Goal: Transaction & Acquisition: Purchase product/service

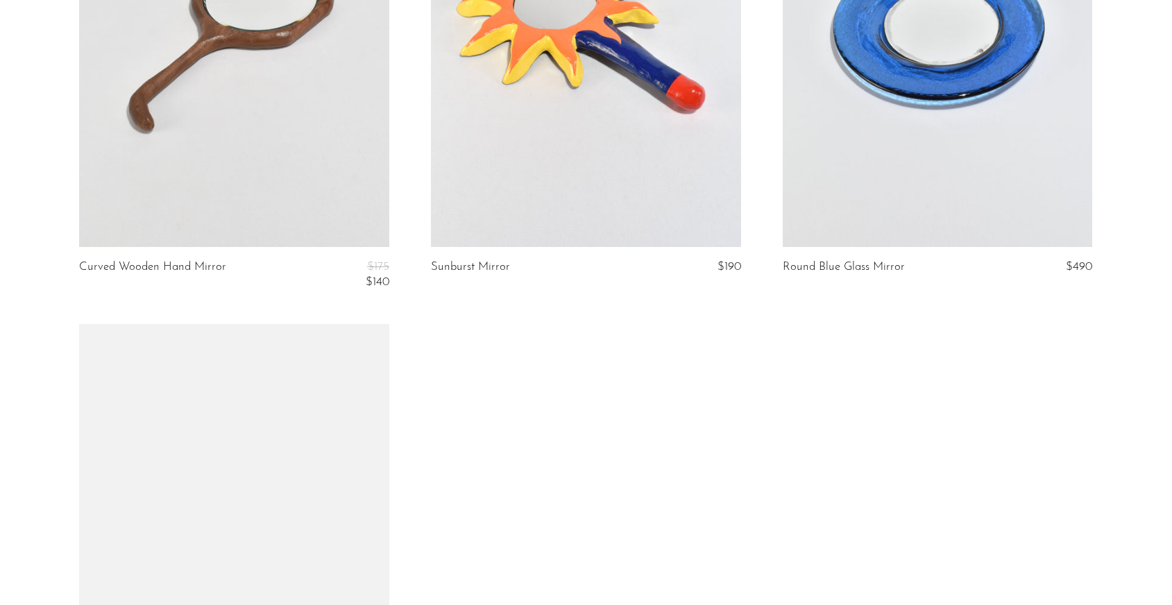
scroll to position [700, 0]
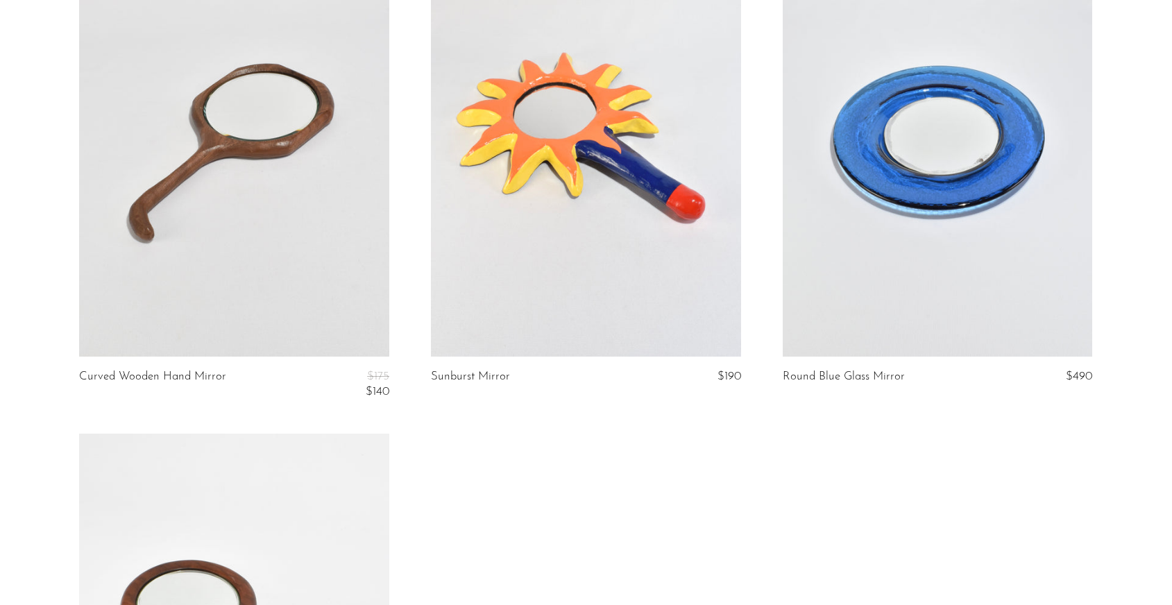
click at [633, 304] on link at bounding box center [586, 140] width 310 height 434
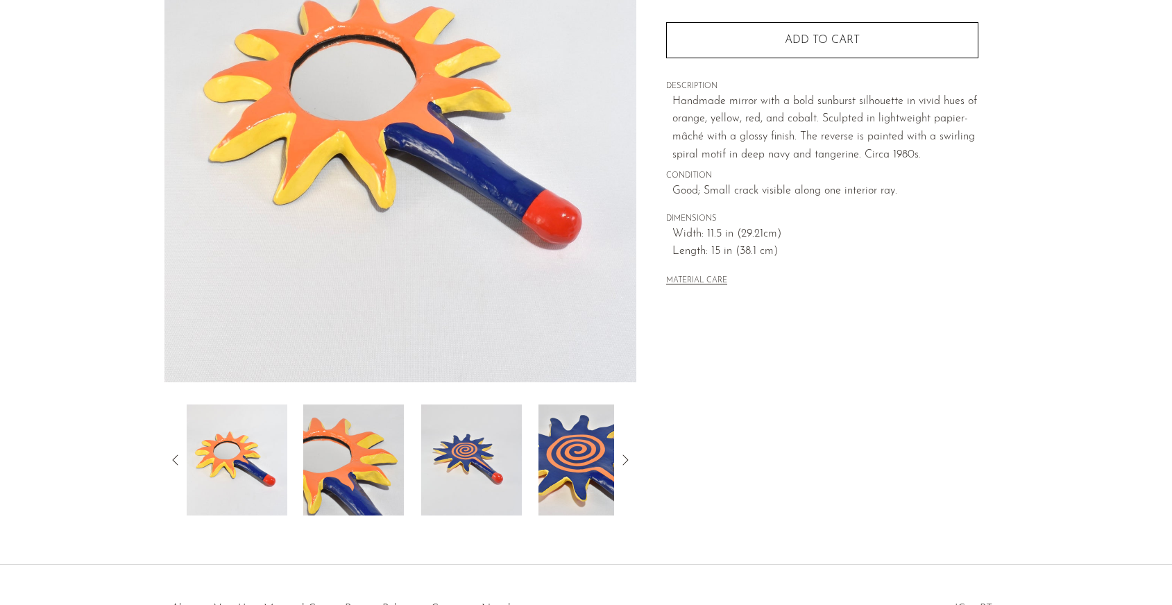
scroll to position [298, 0]
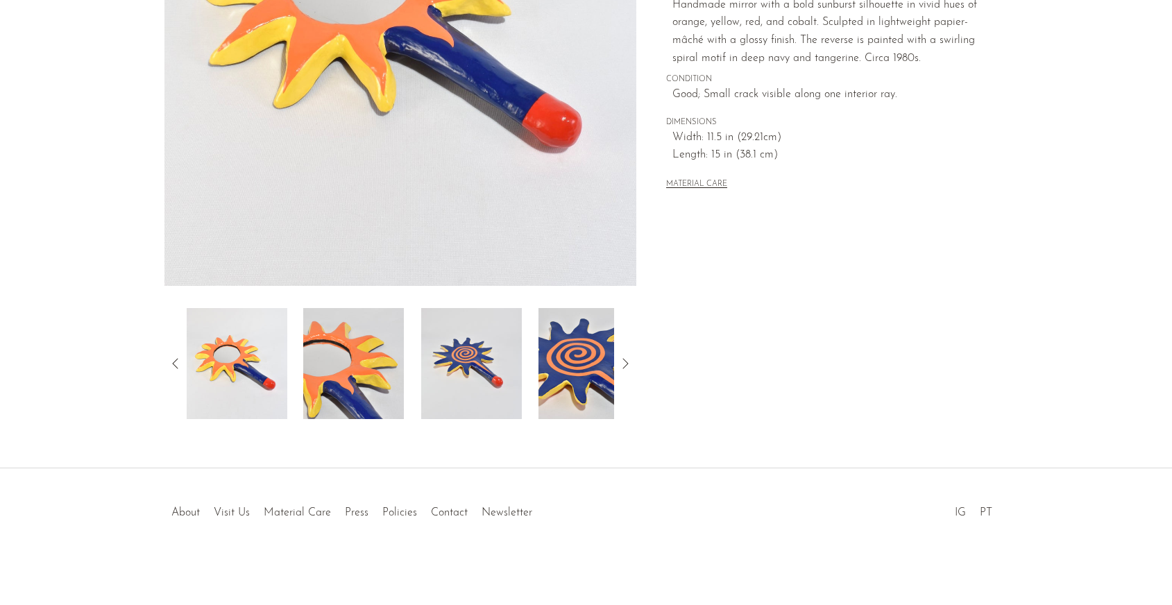
click at [350, 368] on img at bounding box center [353, 363] width 101 height 111
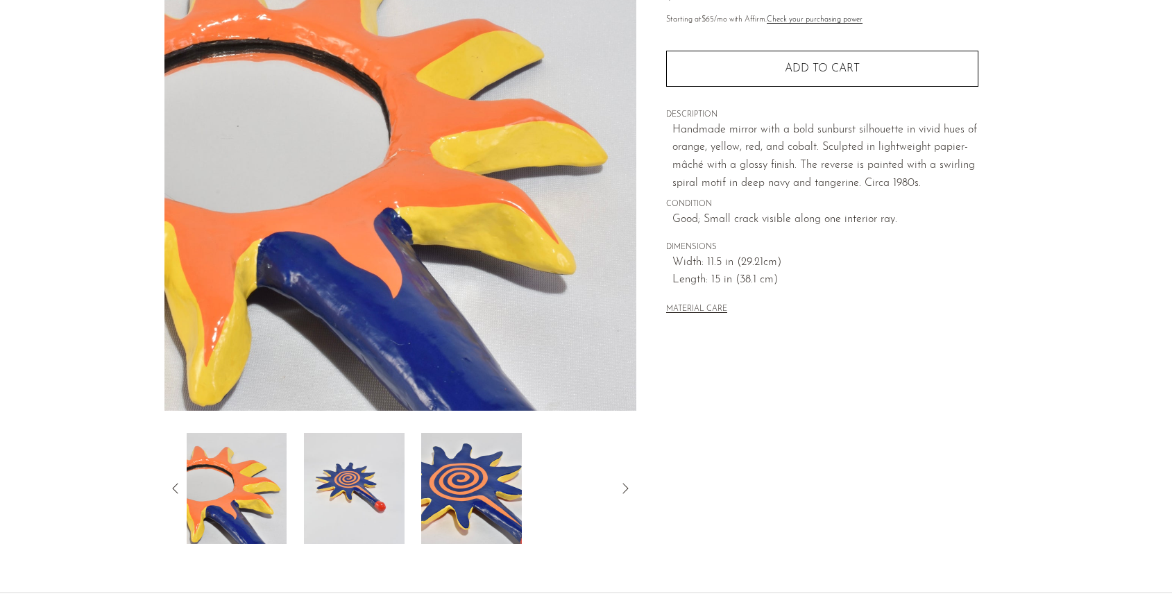
scroll to position [174, 0]
click at [468, 498] on img at bounding box center [471, 487] width 101 height 111
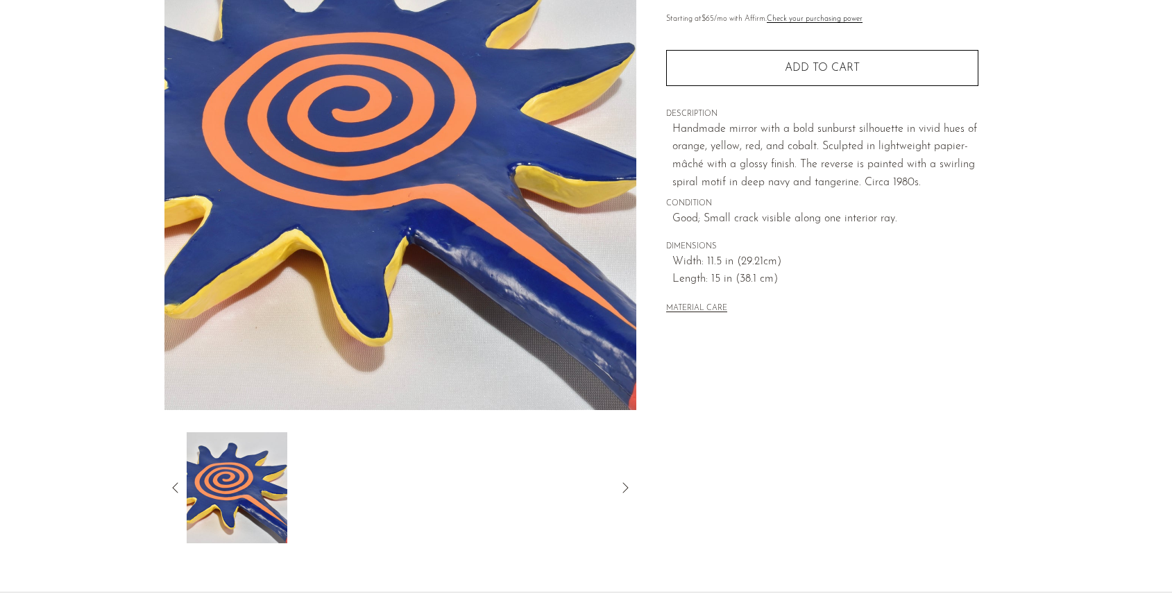
scroll to position [0, 0]
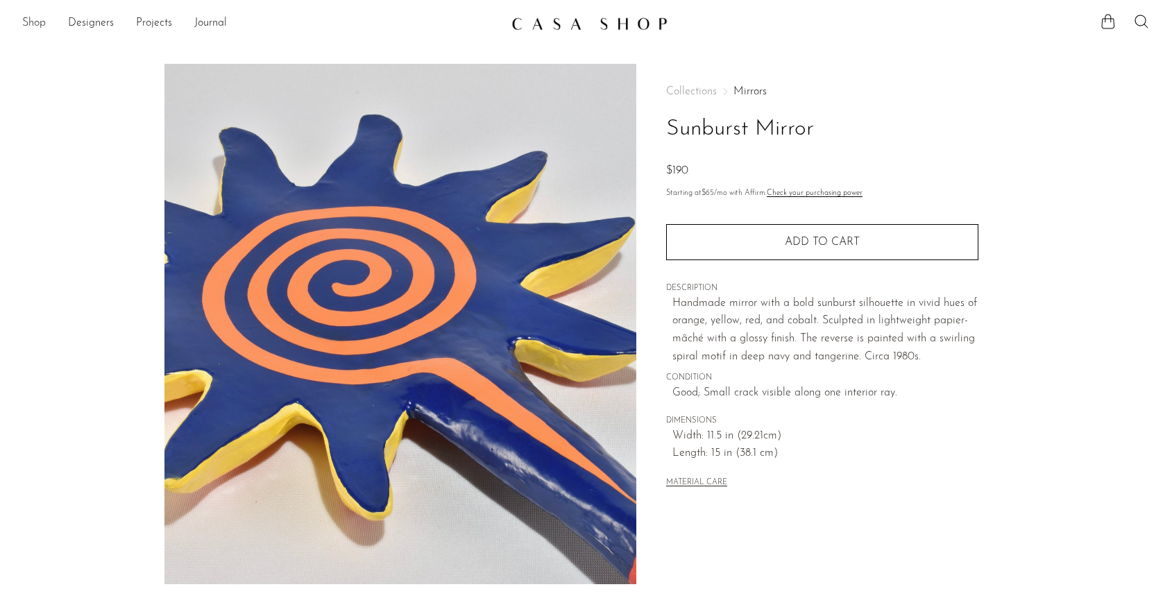
click at [26, 23] on link "Shop" at bounding box center [34, 24] width 24 height 18
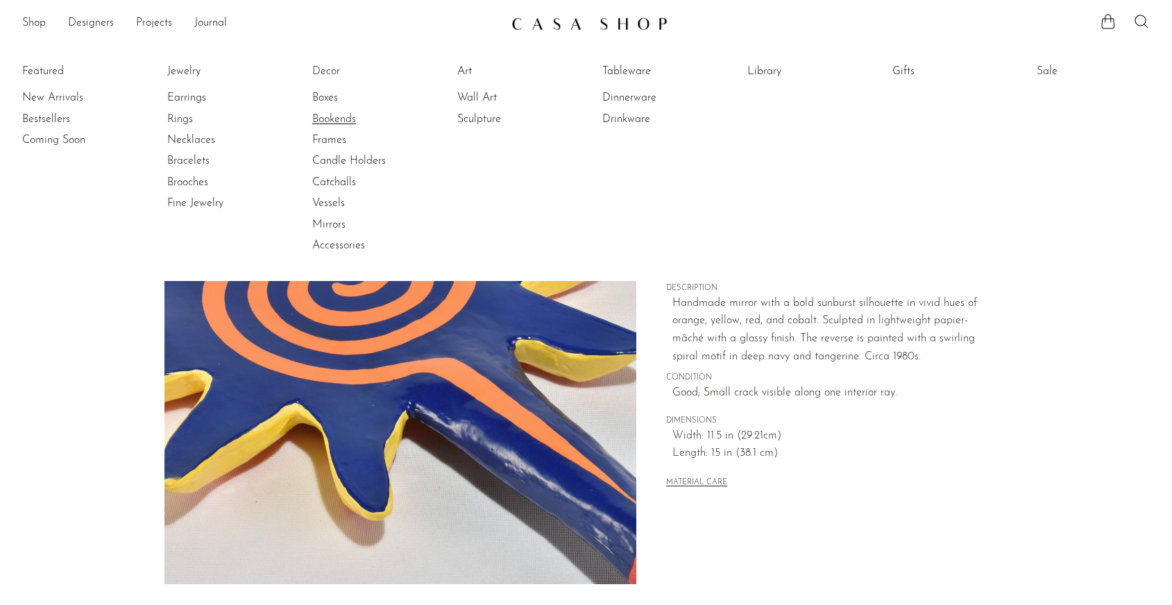
click at [348, 116] on link "Bookends" at bounding box center [364, 119] width 104 height 15
